Goal: Obtain resource: Obtain resource

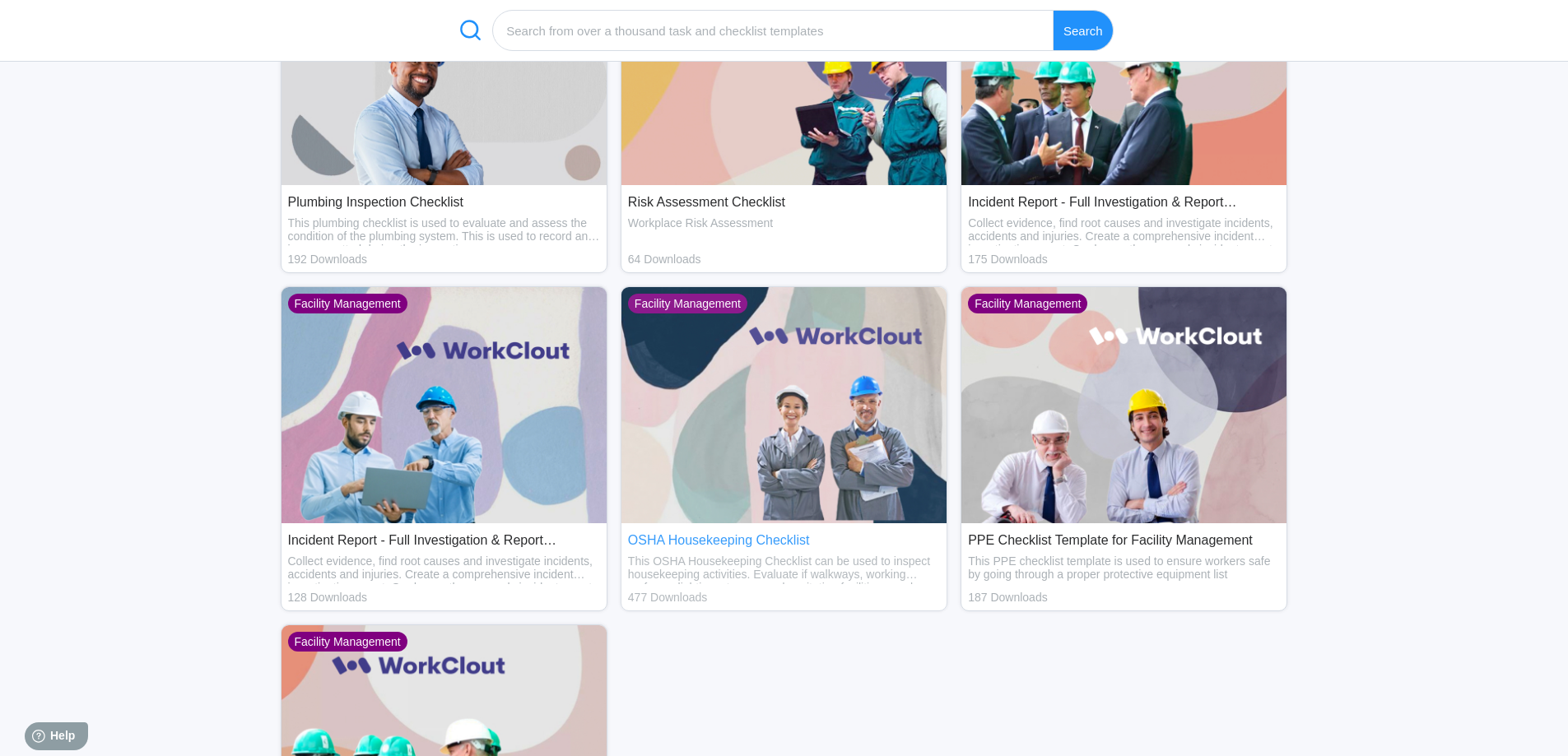
scroll to position [740, 0]
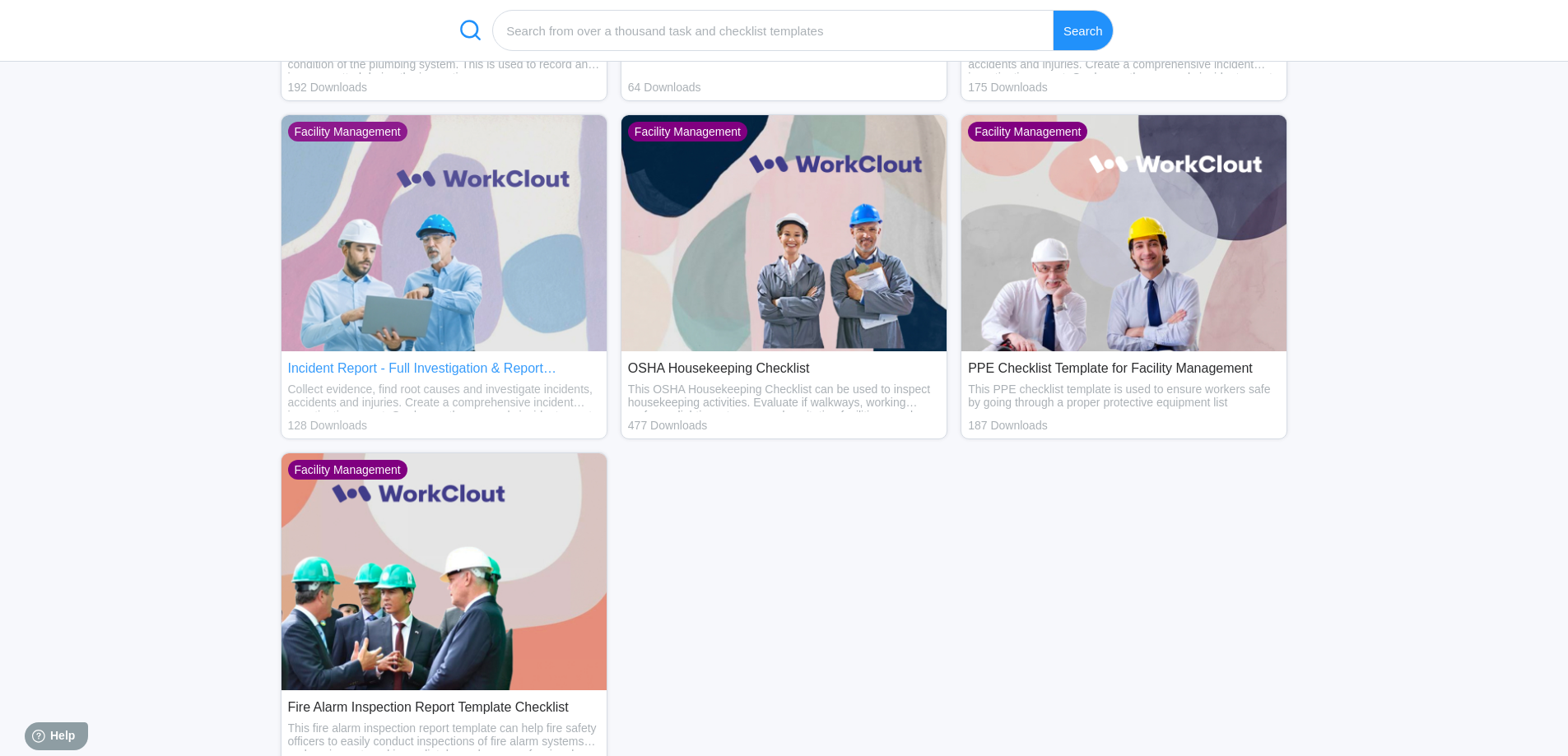
click at [487, 295] on img at bounding box center [444, 234] width 325 height 237
click at [356, 122] on div "Facility Management" at bounding box center [348, 131] width 119 height 20
click at [379, 222] on img at bounding box center [444, 234] width 325 height 237
click at [392, 375] on div "Incident Report - Full Investigation & Report Checklist" at bounding box center [444, 369] width 312 height 15
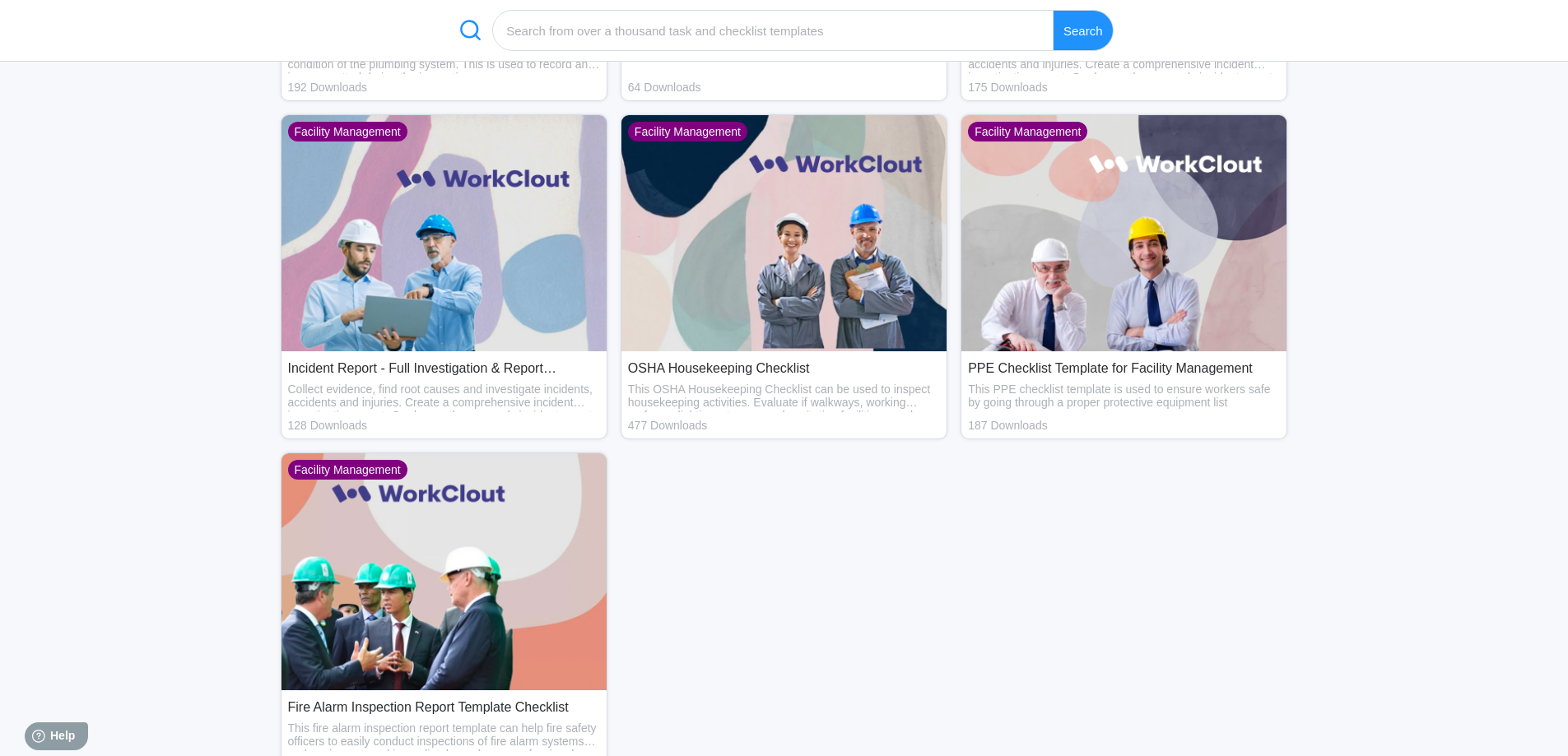
scroll to position [823, 0]
